Goal: Transaction & Acquisition: Purchase product/service

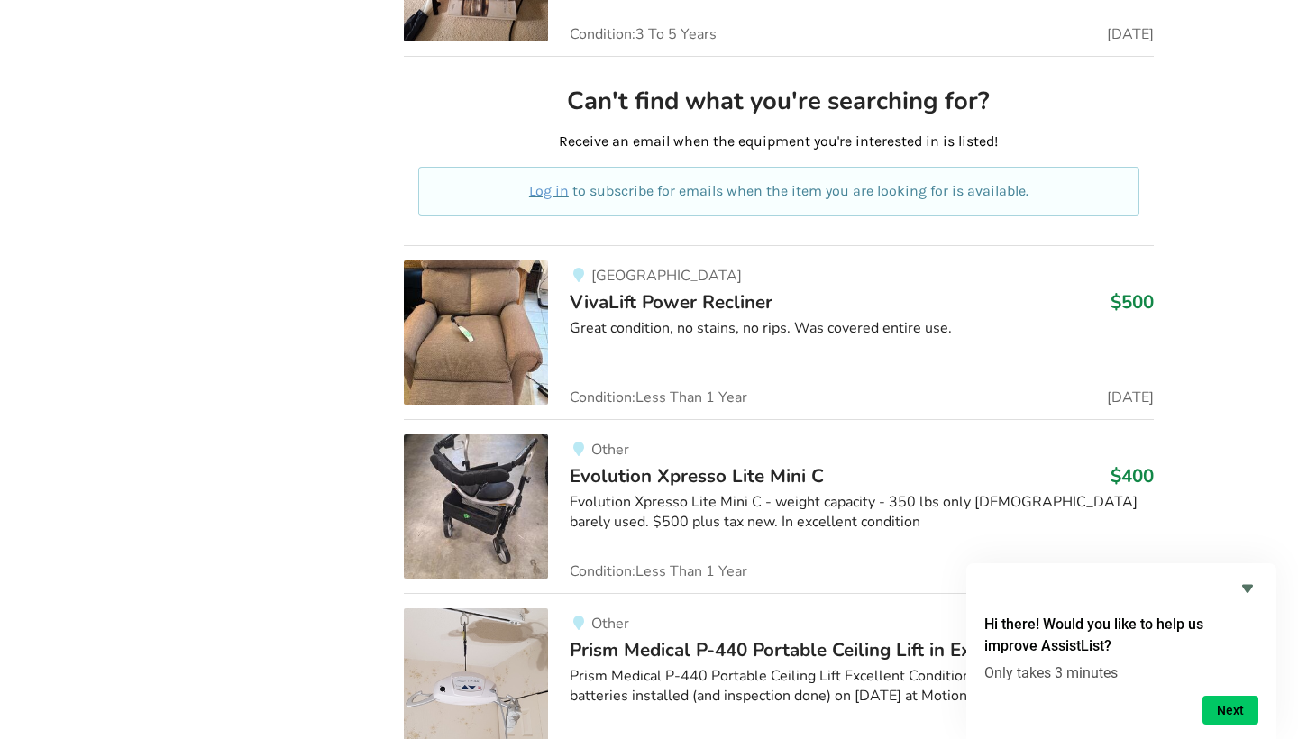
scroll to position [9198, 0]
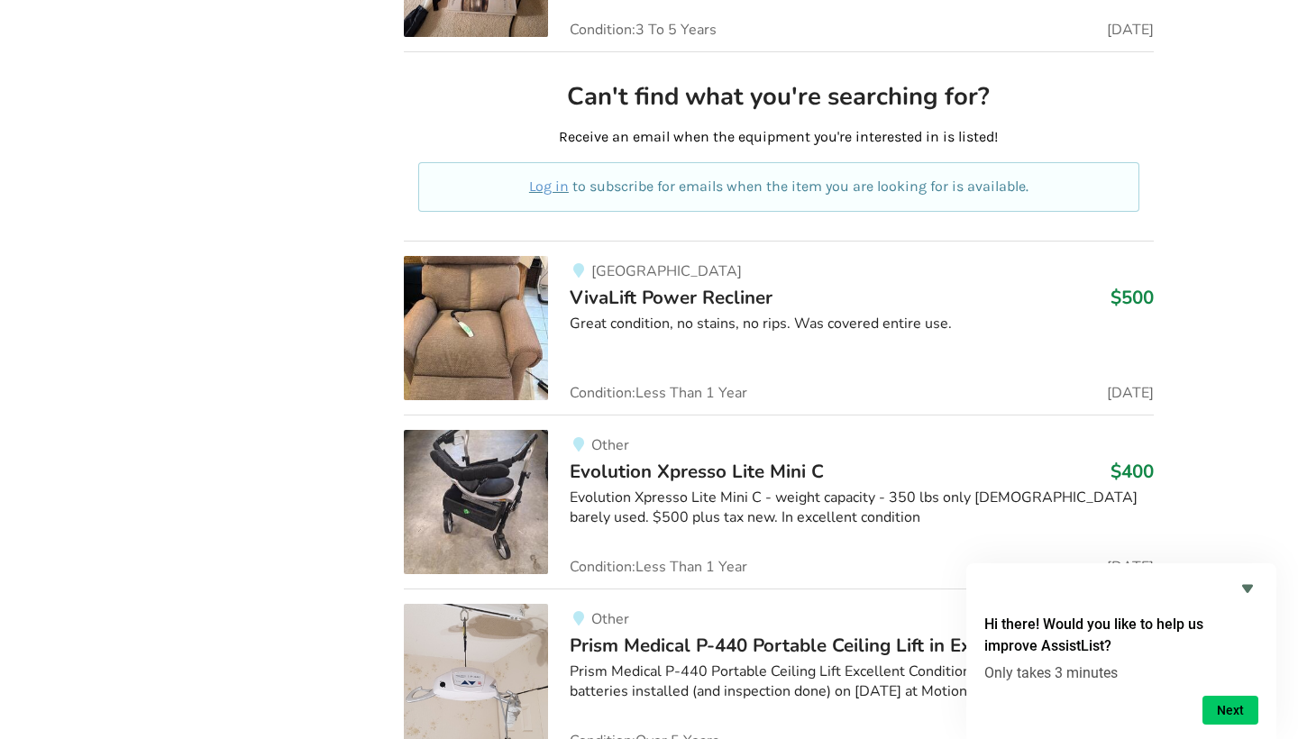
click at [724, 297] on div "Port Coquitlam VivaLift Power Recliner $500 Great condition, no stains, no rips…" at bounding box center [850, 328] width 605 height 144
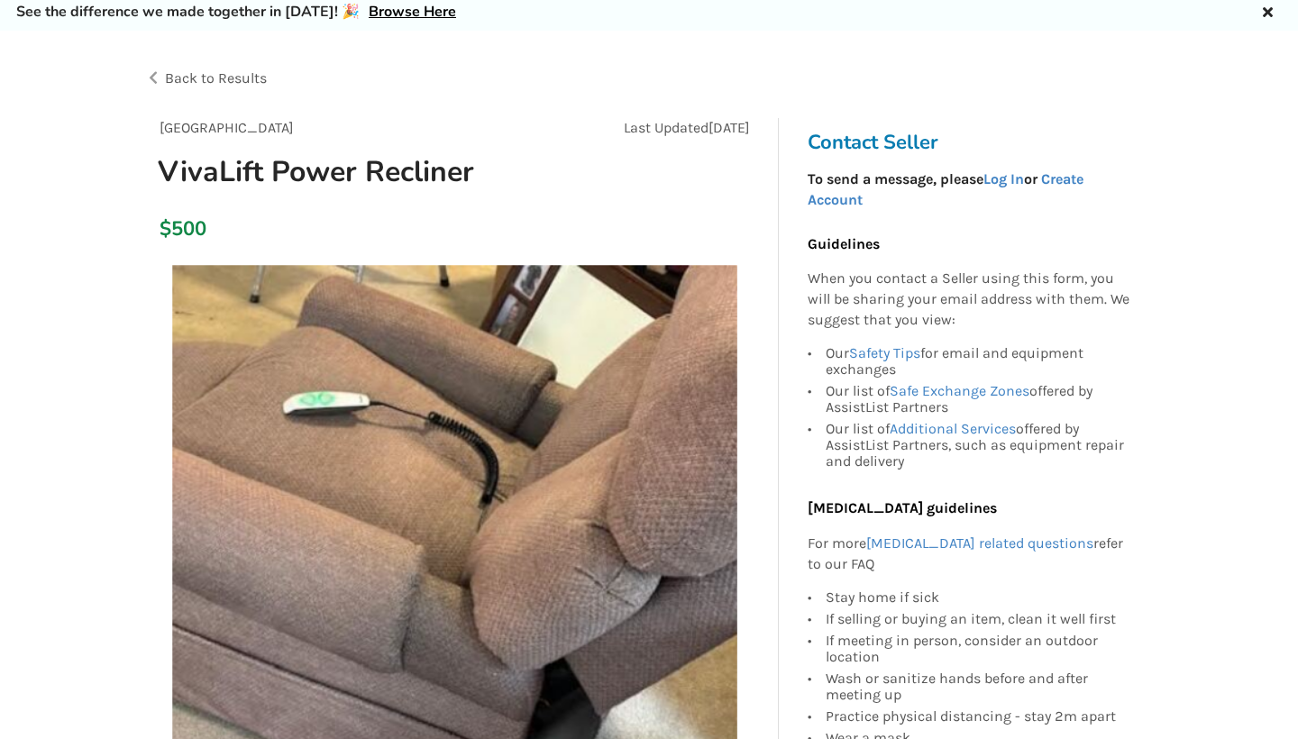
scroll to position [63, 0]
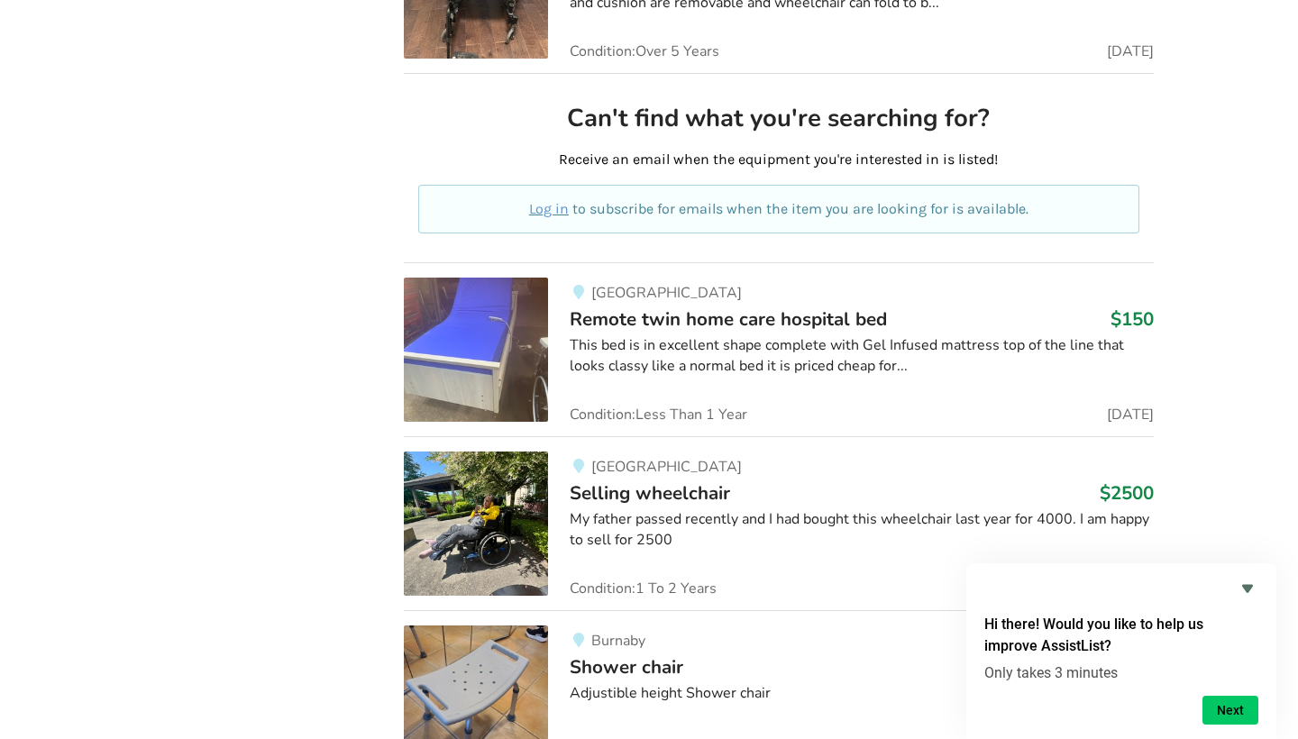
scroll to position [31067, 0]
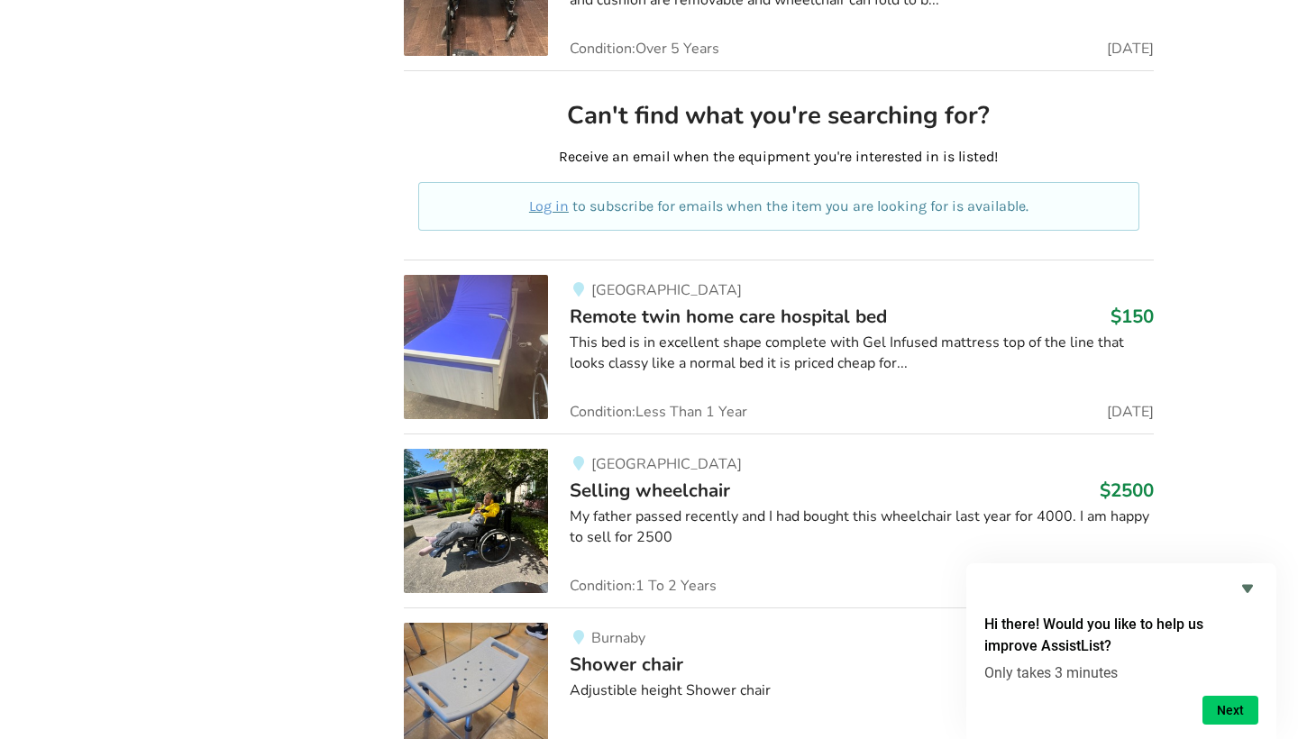
click at [524, 472] on img at bounding box center [476, 521] width 144 height 144
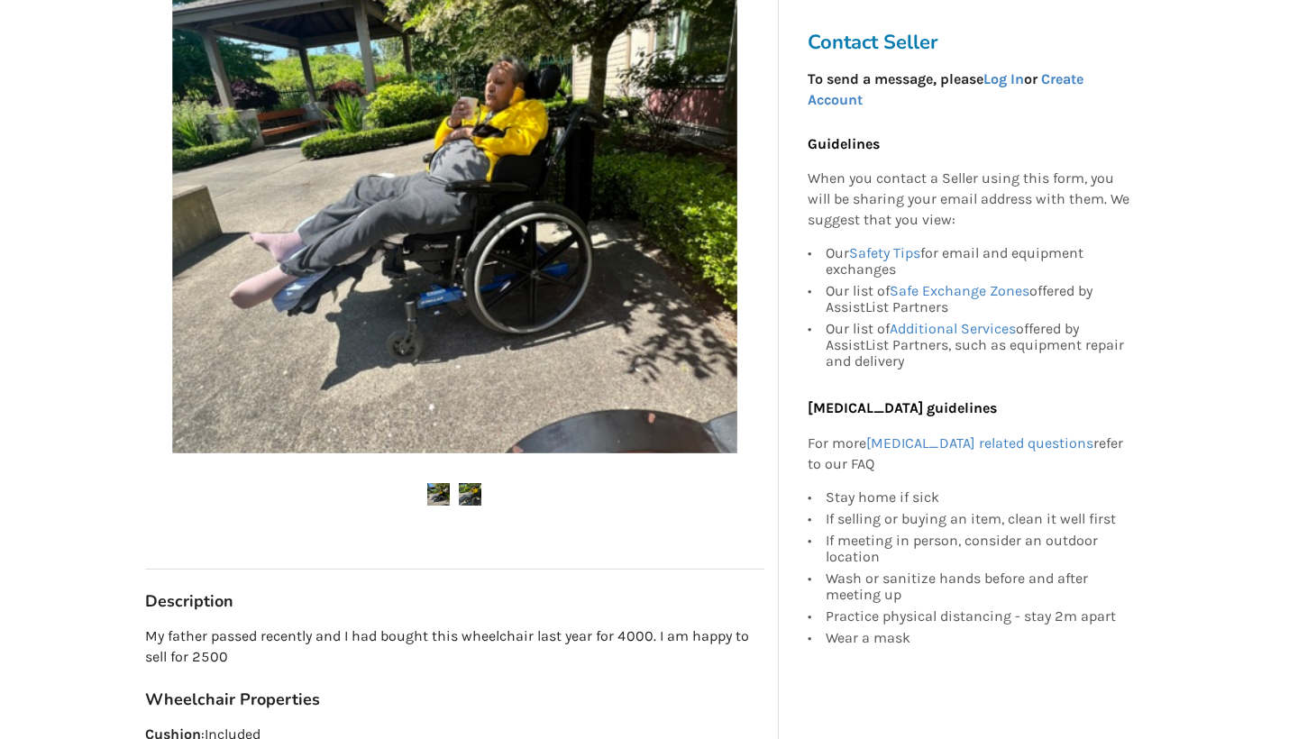
scroll to position [432, 0]
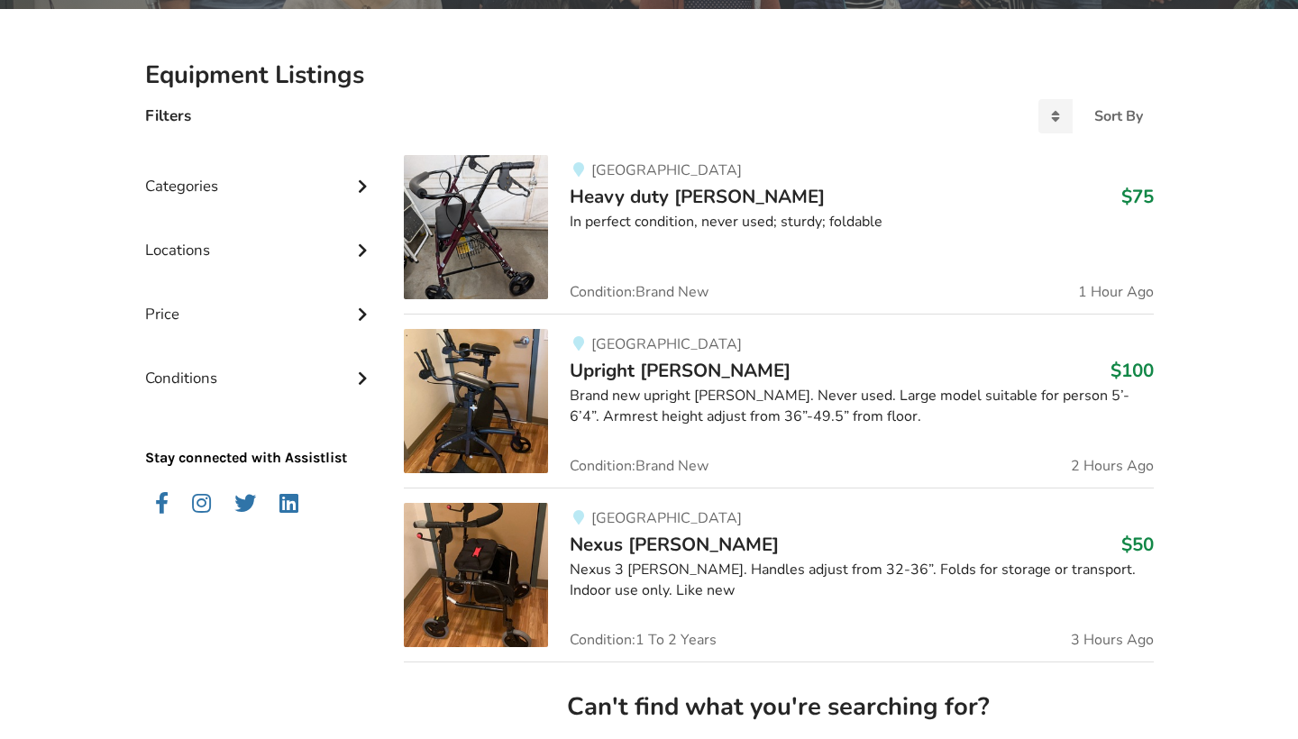
scroll to position [374, 0]
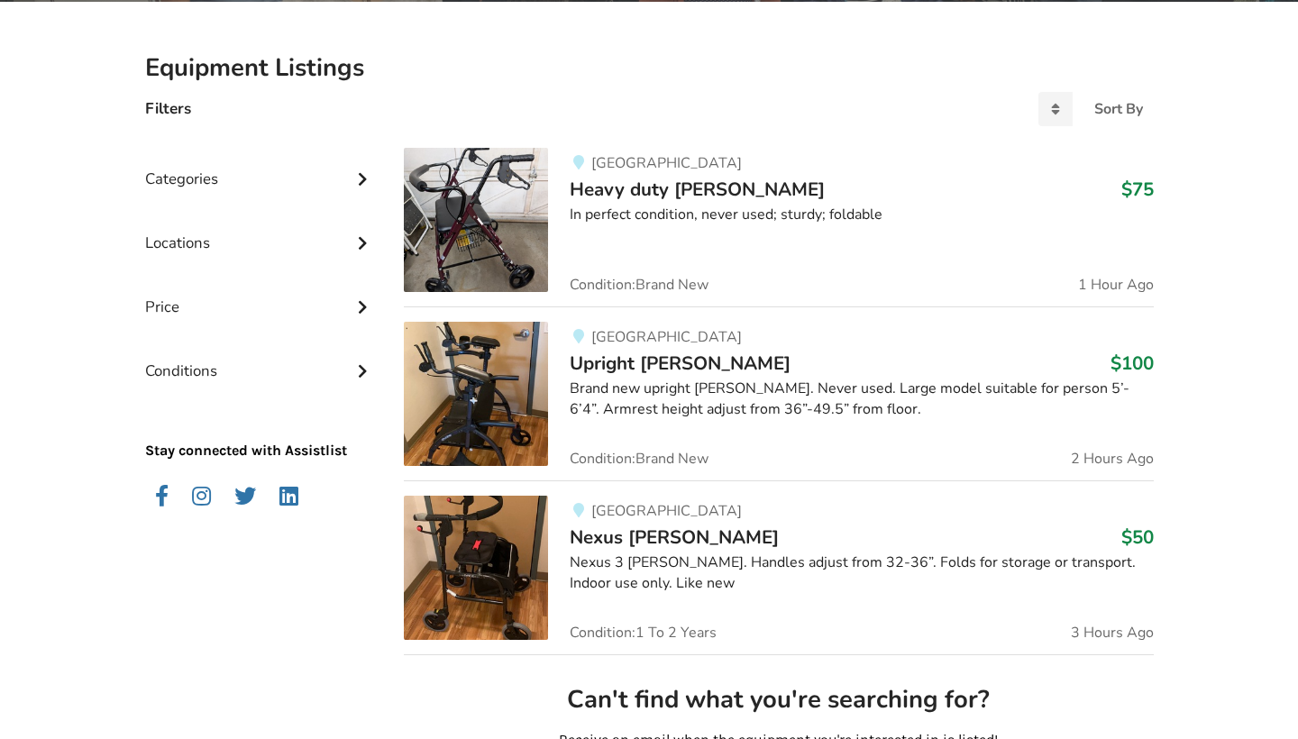
click at [511, 388] on img at bounding box center [476, 394] width 144 height 144
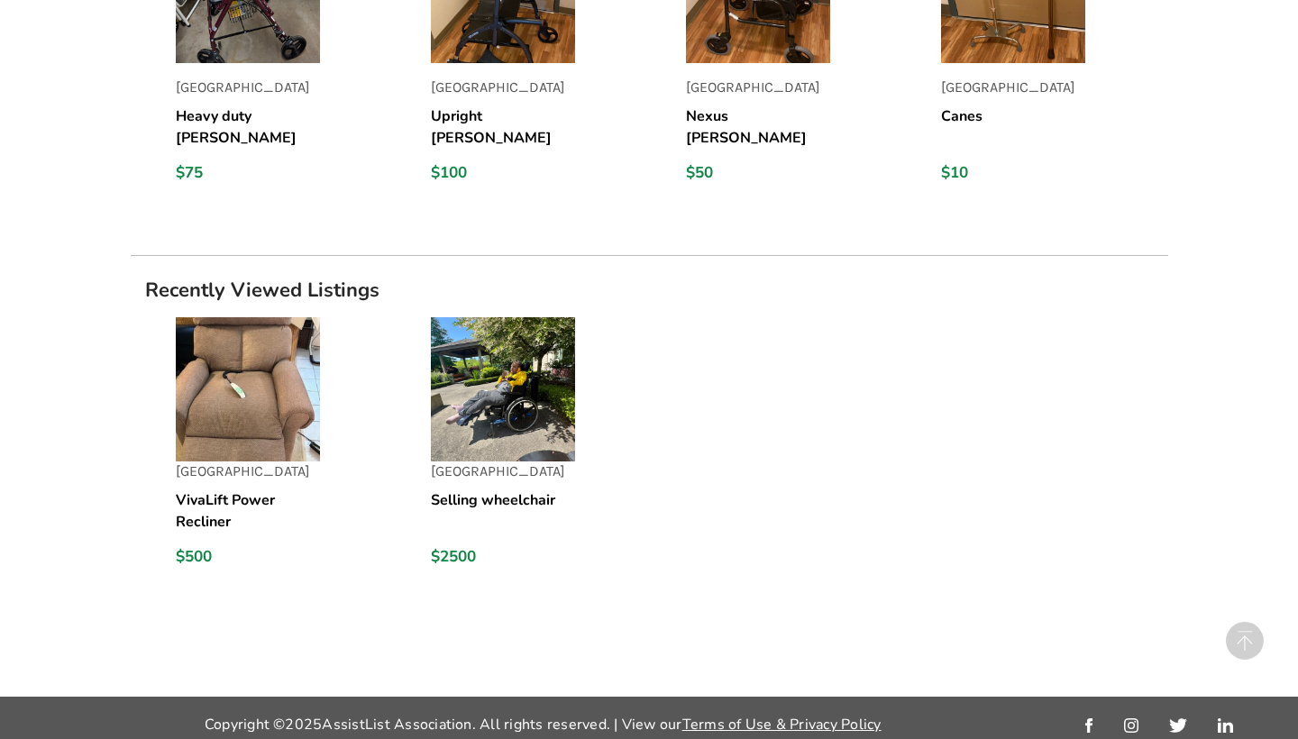
scroll to position [1635, 0]
